Goal: Transaction & Acquisition: Purchase product/service

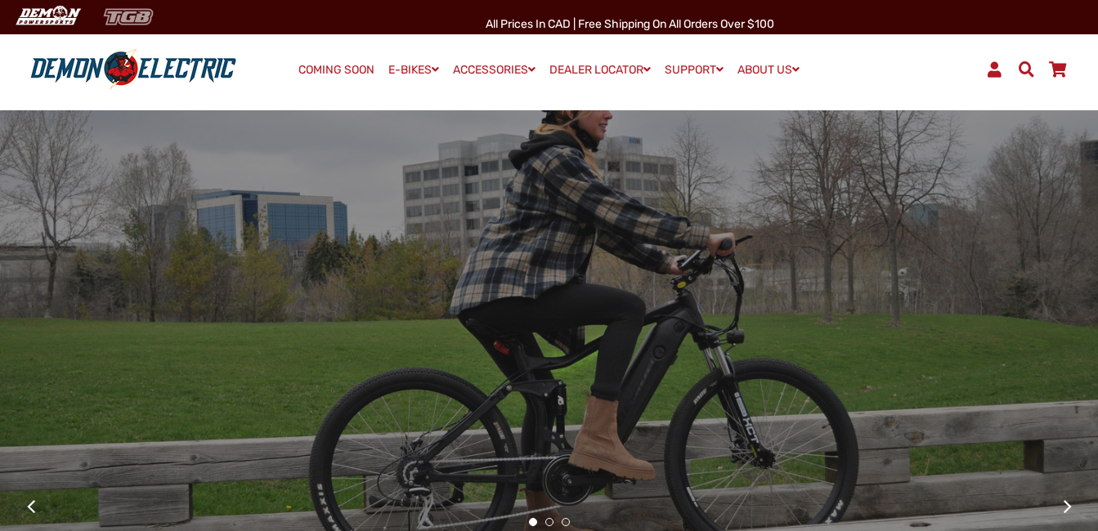
drag, startPoint x: 0, startPoint y: 0, endPoint x: 138, endPoint y: 17, distance: 139.2
click at [138, 17] on img at bounding box center [128, 16] width 67 height 27
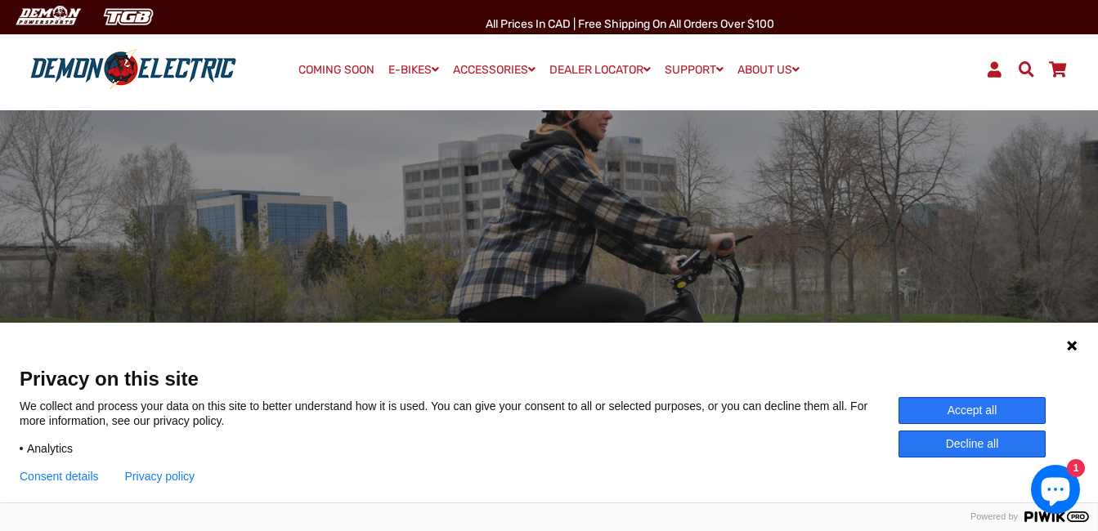
click at [989, 415] on button "Accept all" at bounding box center [972, 410] width 147 height 27
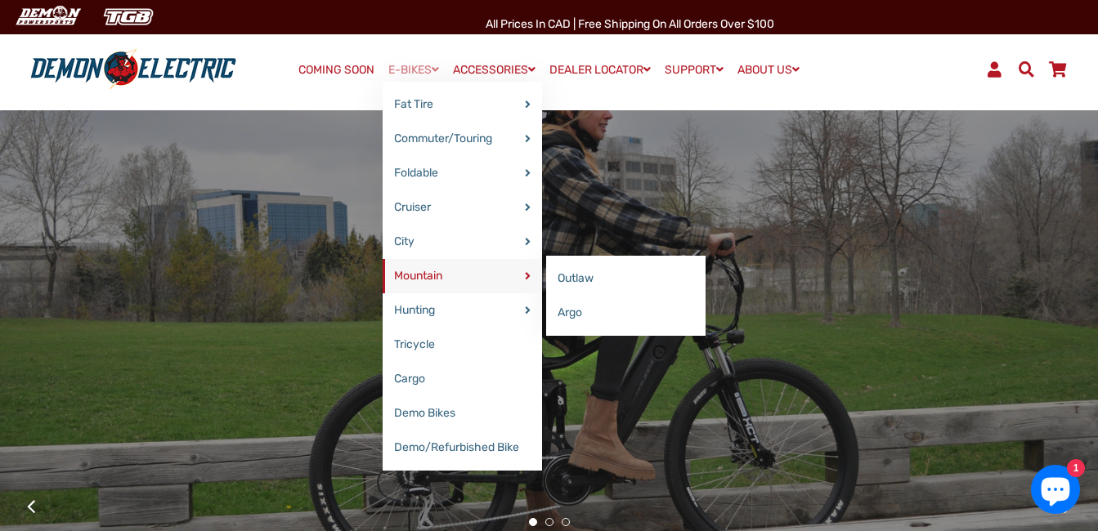
click at [434, 276] on link "Mountain" at bounding box center [462, 276] width 159 height 34
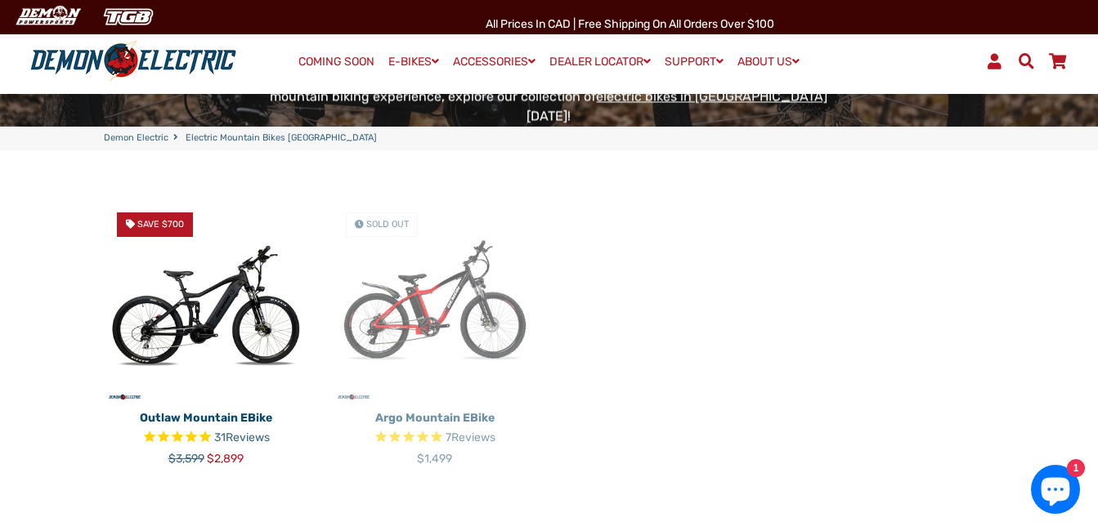
scroll to position [419, 0]
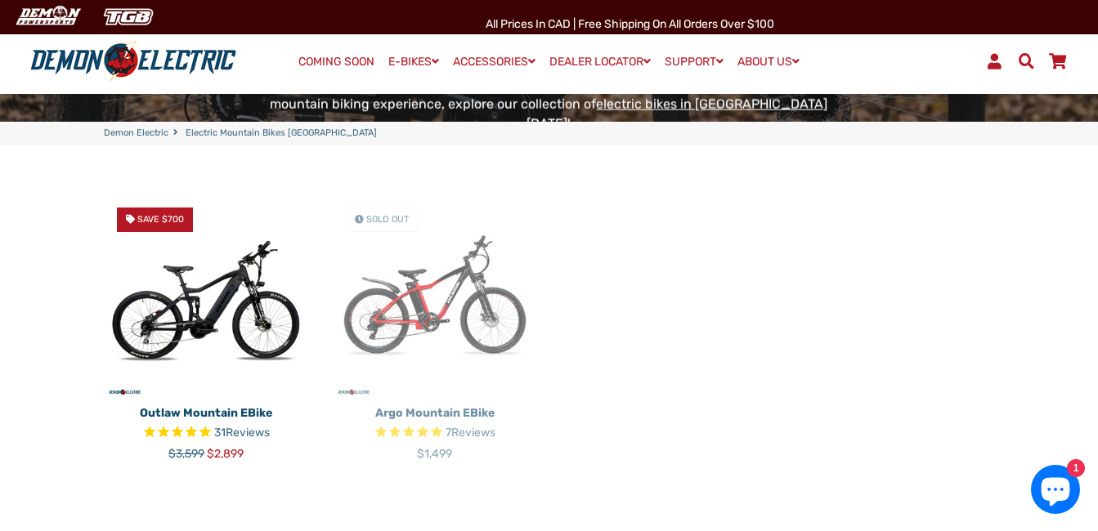
click at [434, 289] on img at bounding box center [435, 297] width 204 height 204
